Goal: Task Accomplishment & Management: Manage account settings

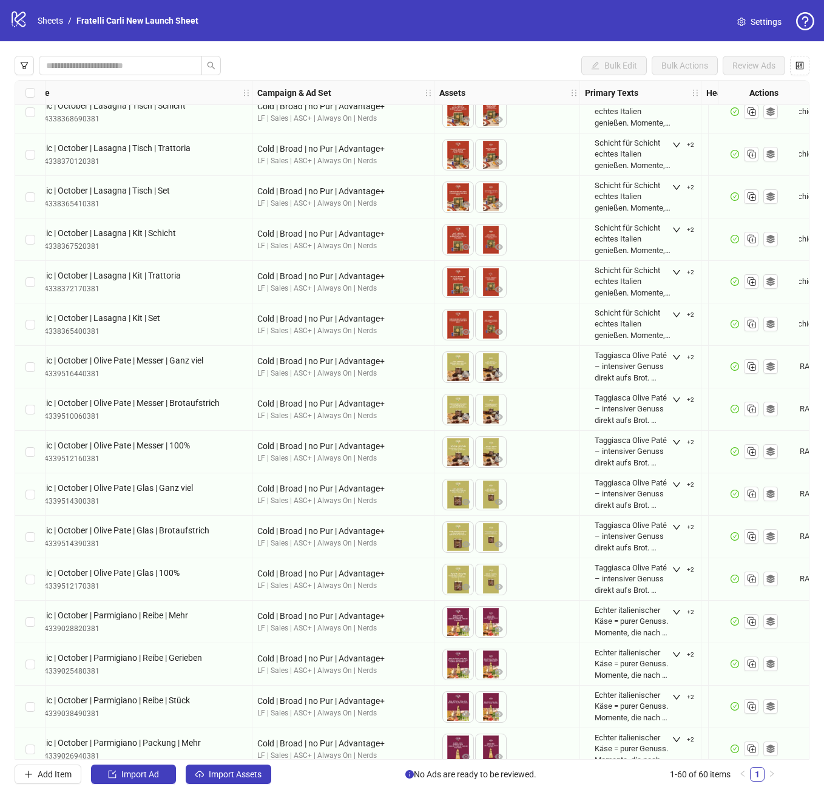
scroll to position [0, 139]
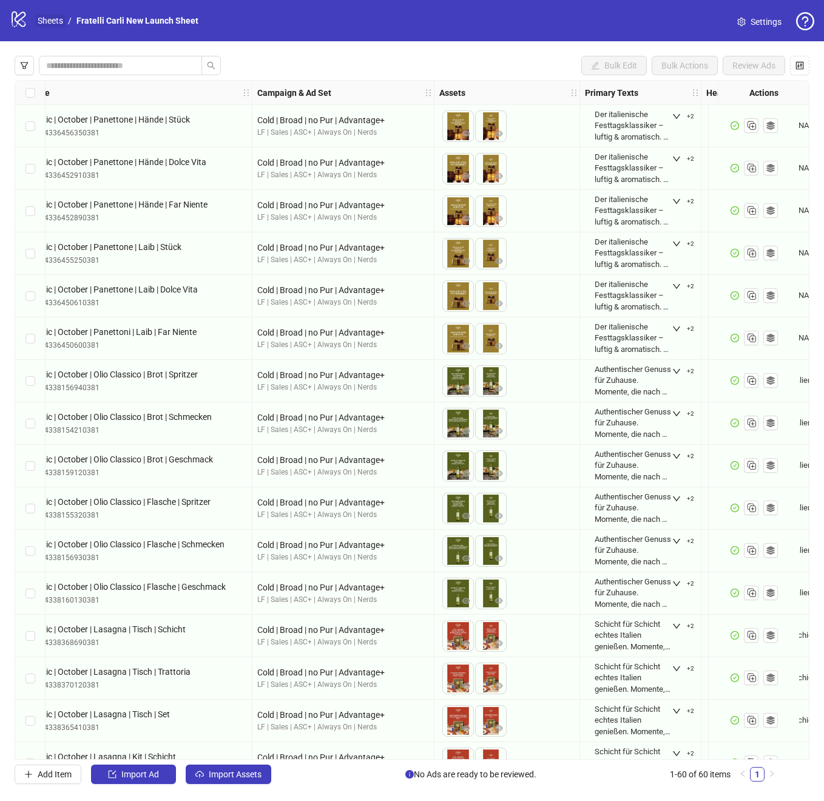
click at [59, 21] on link "Sheets" at bounding box center [50, 20] width 30 height 13
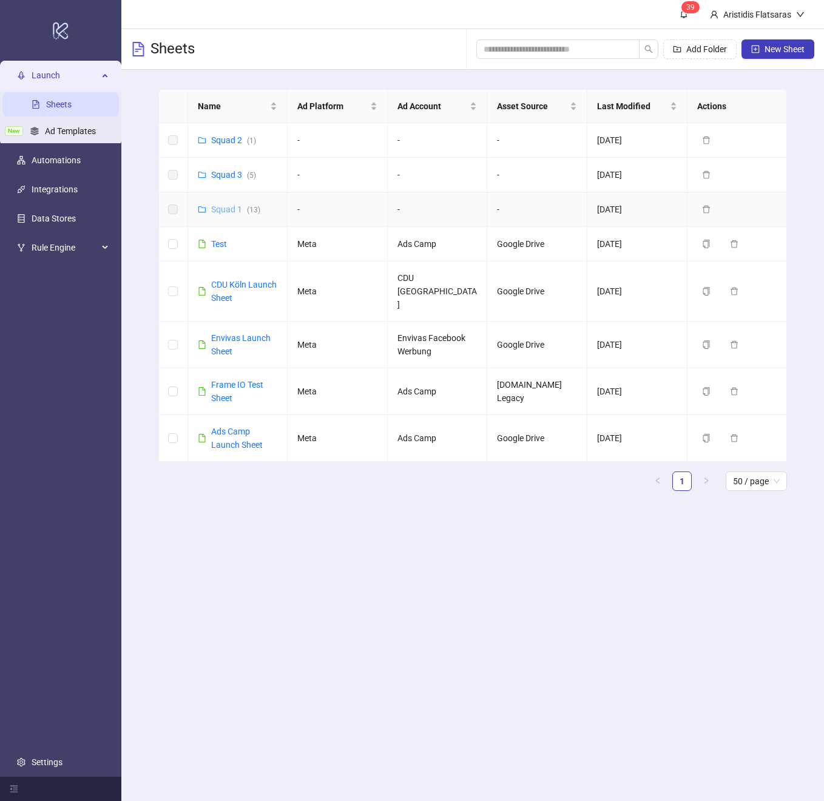
click at [220, 206] on link "Squad 1 ( 13 )" at bounding box center [235, 210] width 49 height 10
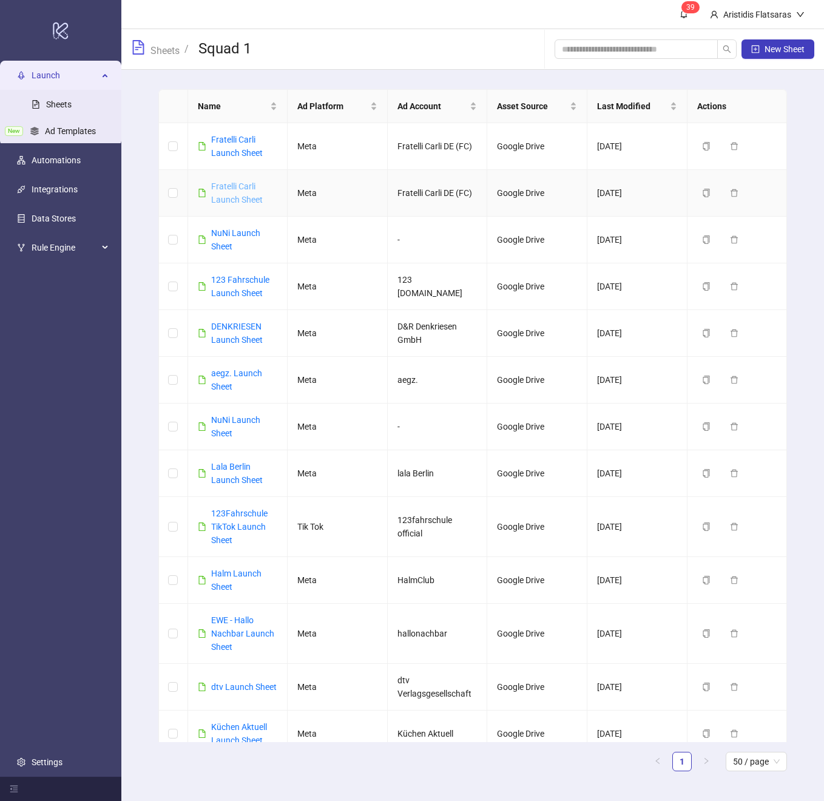
click at [236, 189] on link "Fratelli Carli Launch Sheet" at bounding box center [237, 193] width 52 height 23
click at [246, 150] on link "Fratelli Carli Launch Sheet" at bounding box center [237, 146] width 52 height 23
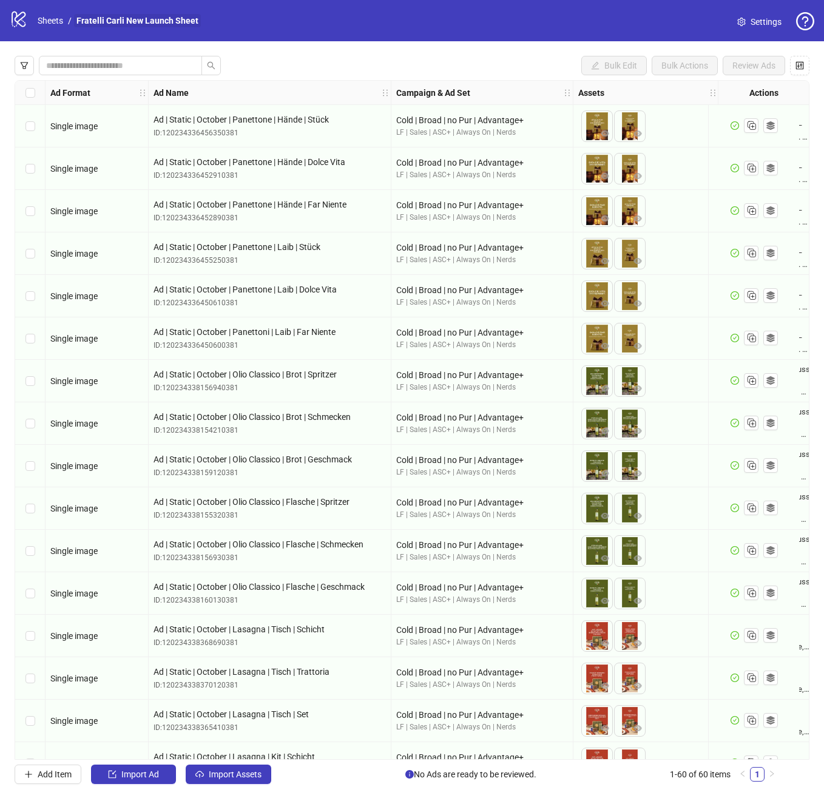
click at [127, 19] on link "Fratelli Carli New Launch Sheet" at bounding box center [137, 20] width 127 height 13
click at [754, 23] on span "Settings" at bounding box center [766, 21] width 31 height 13
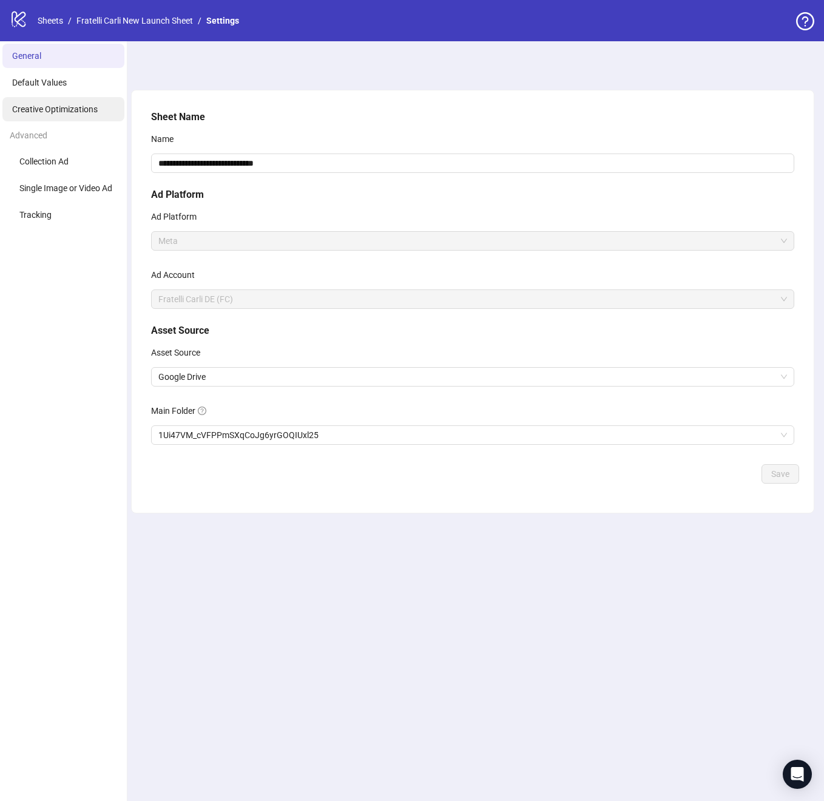
click at [59, 112] on span "Creative Optimizations" at bounding box center [55, 109] width 86 height 10
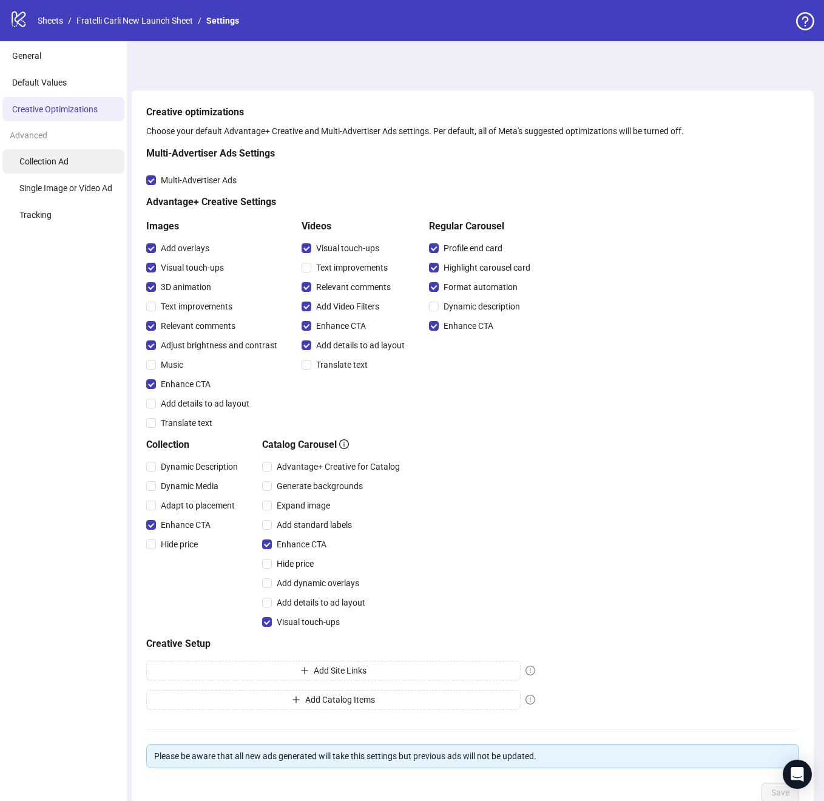
click at [84, 165] on li "Collection Ad" at bounding box center [63, 161] width 122 height 24
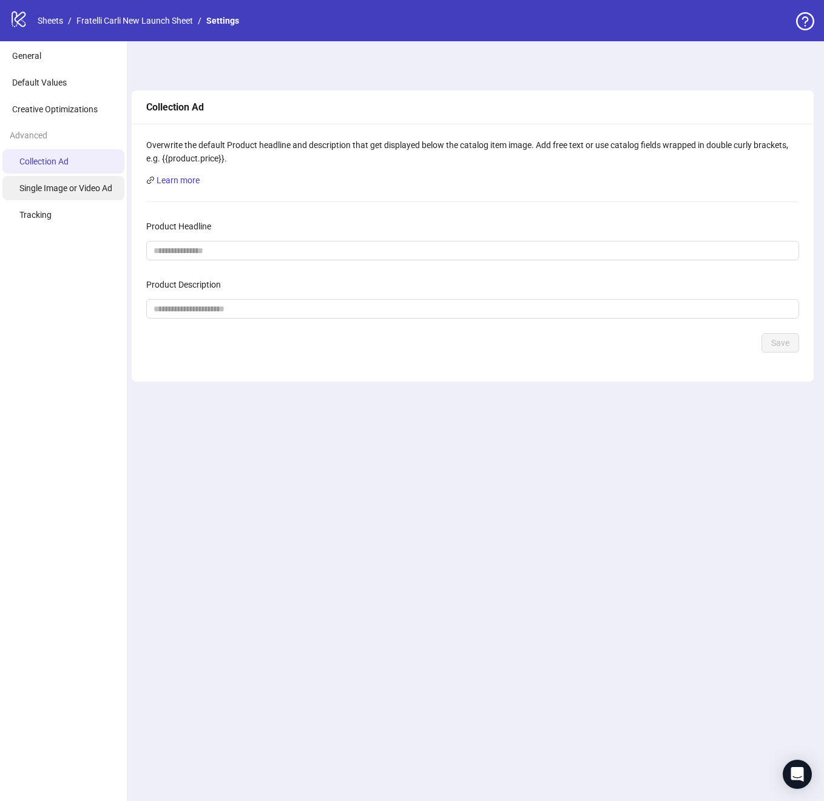
click at [73, 194] on li "Single Image or Video Ad" at bounding box center [63, 188] width 122 height 24
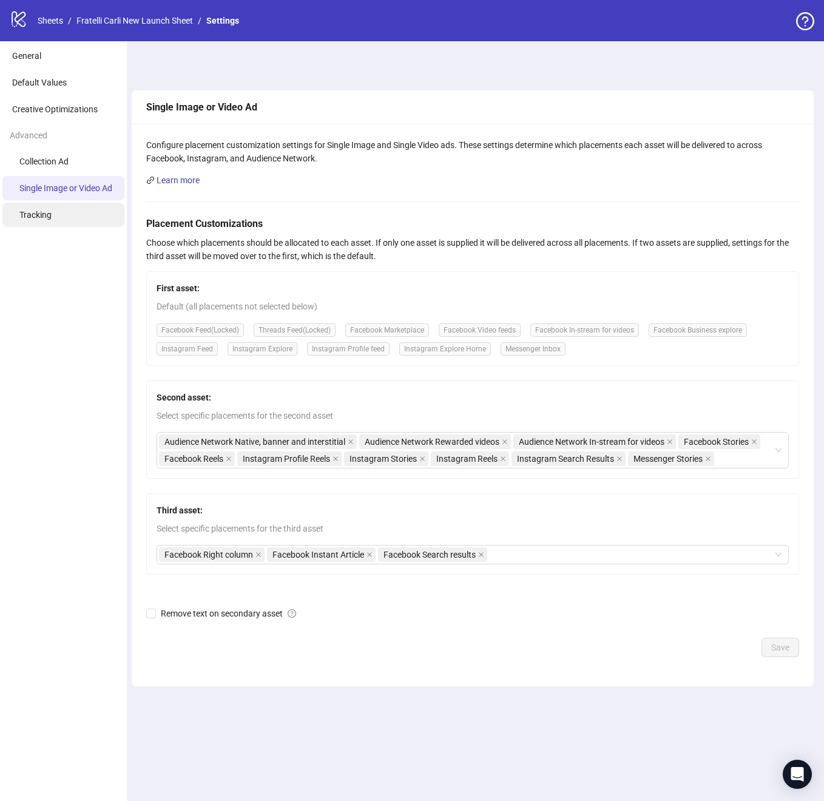
click at [53, 225] on li "Tracking" at bounding box center [63, 215] width 122 height 24
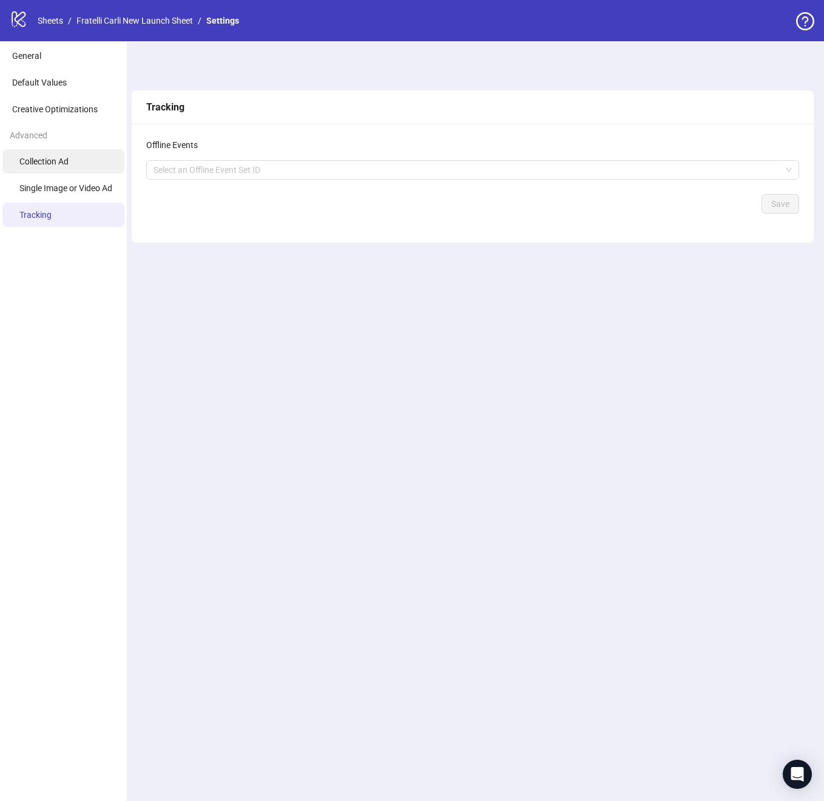
click at [46, 160] on span "Collection Ad" at bounding box center [43, 162] width 49 height 10
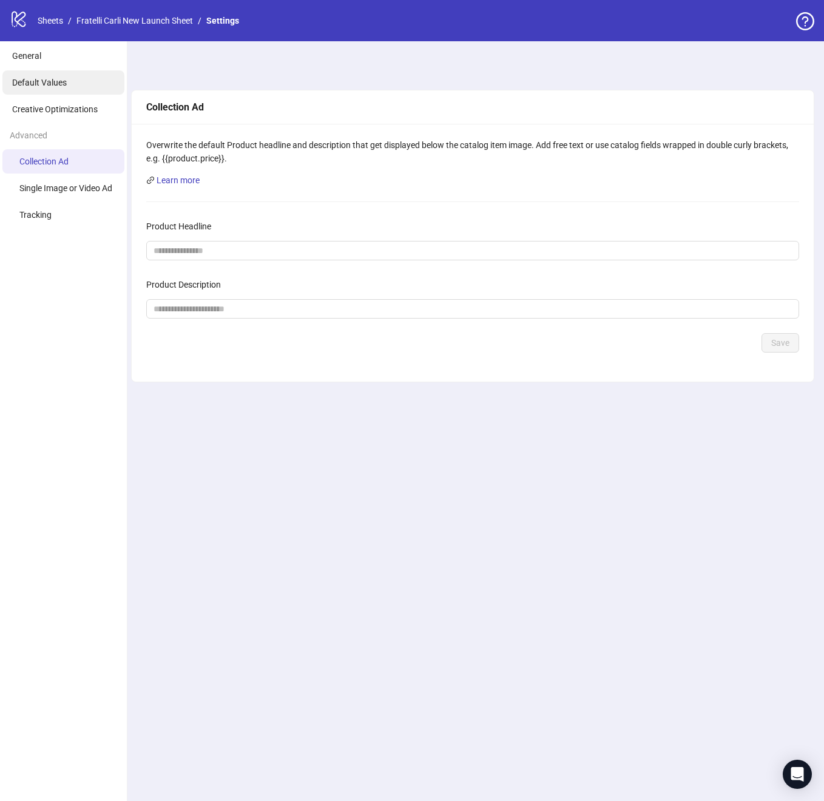
click at [53, 80] on span "Default Values" at bounding box center [39, 83] width 55 height 10
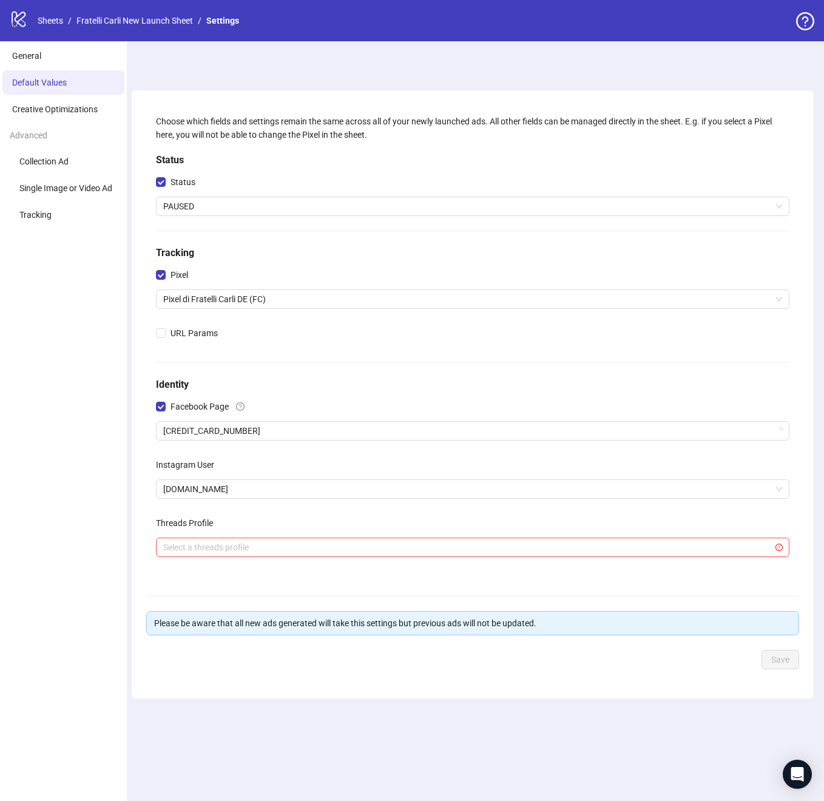
click at [56, 95] on ul "General Default Values Creative Optimizations Advanced Collection Ad Single Ima…" at bounding box center [63, 421] width 127 height 760
click at [55, 104] on li "Creative Optimizations" at bounding box center [63, 109] width 122 height 24
